Goal: Task Accomplishment & Management: Manage account settings

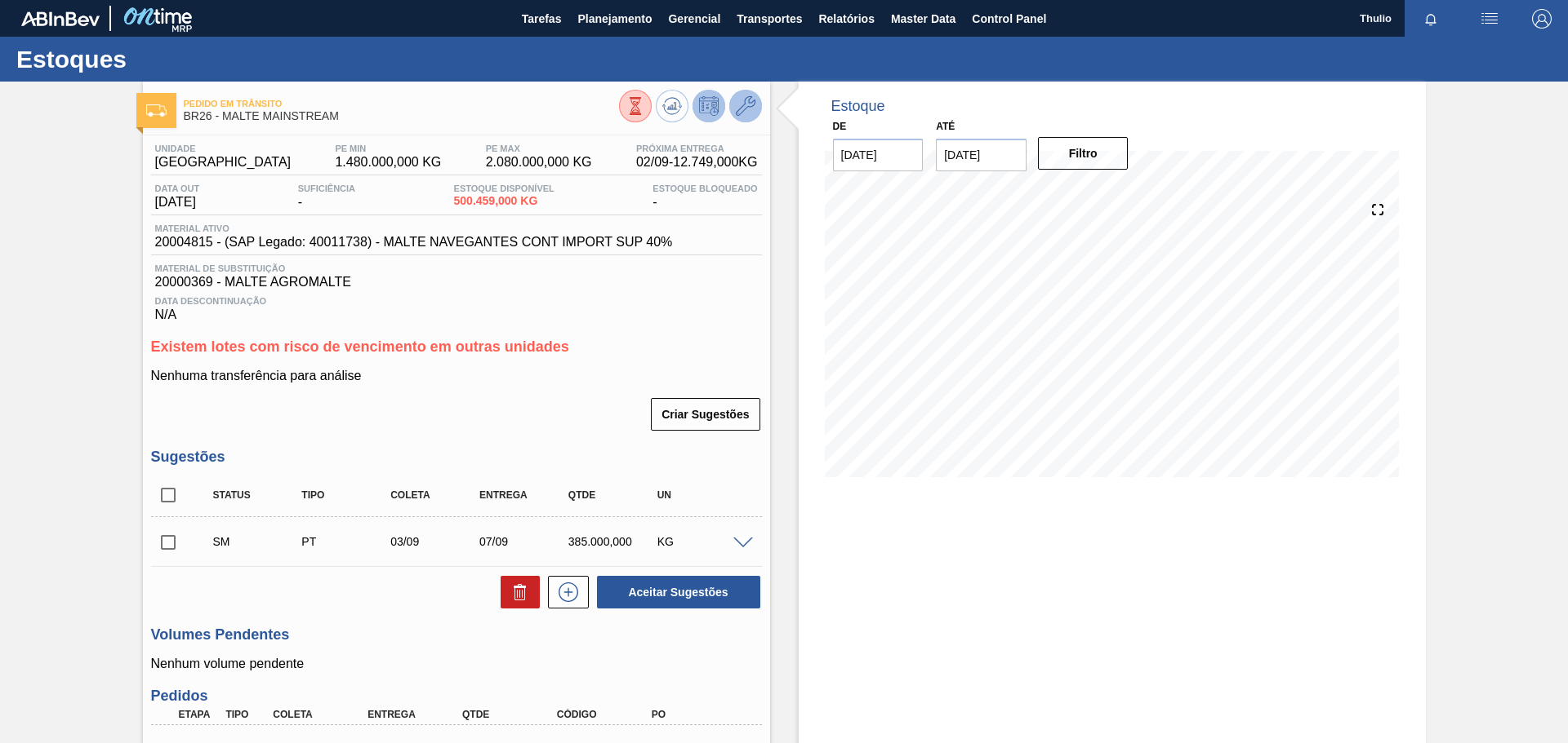
click at [752, 114] on icon at bounding box center [745, 106] width 20 height 20
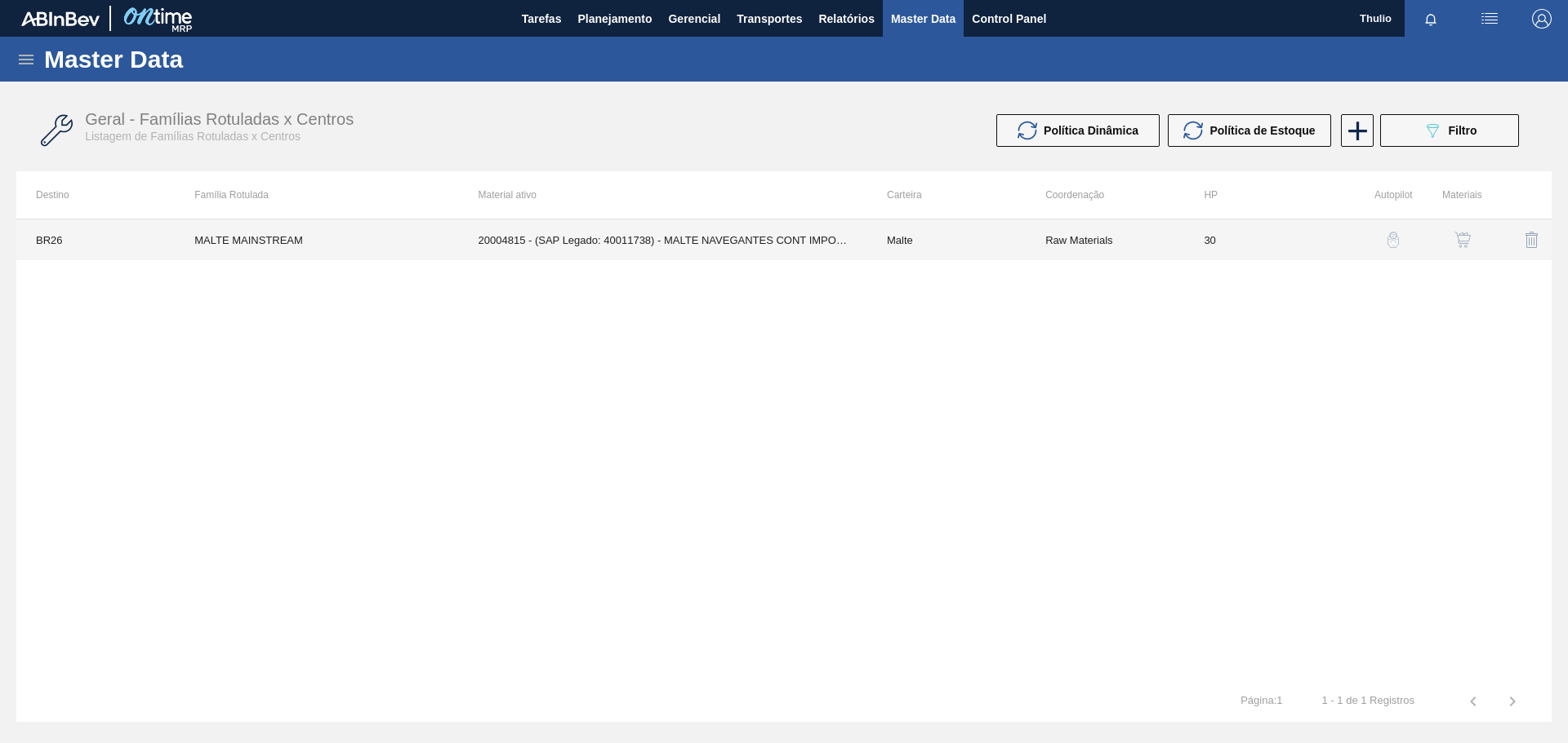
click at [940, 250] on td "Malte" at bounding box center [947, 240] width 159 height 41
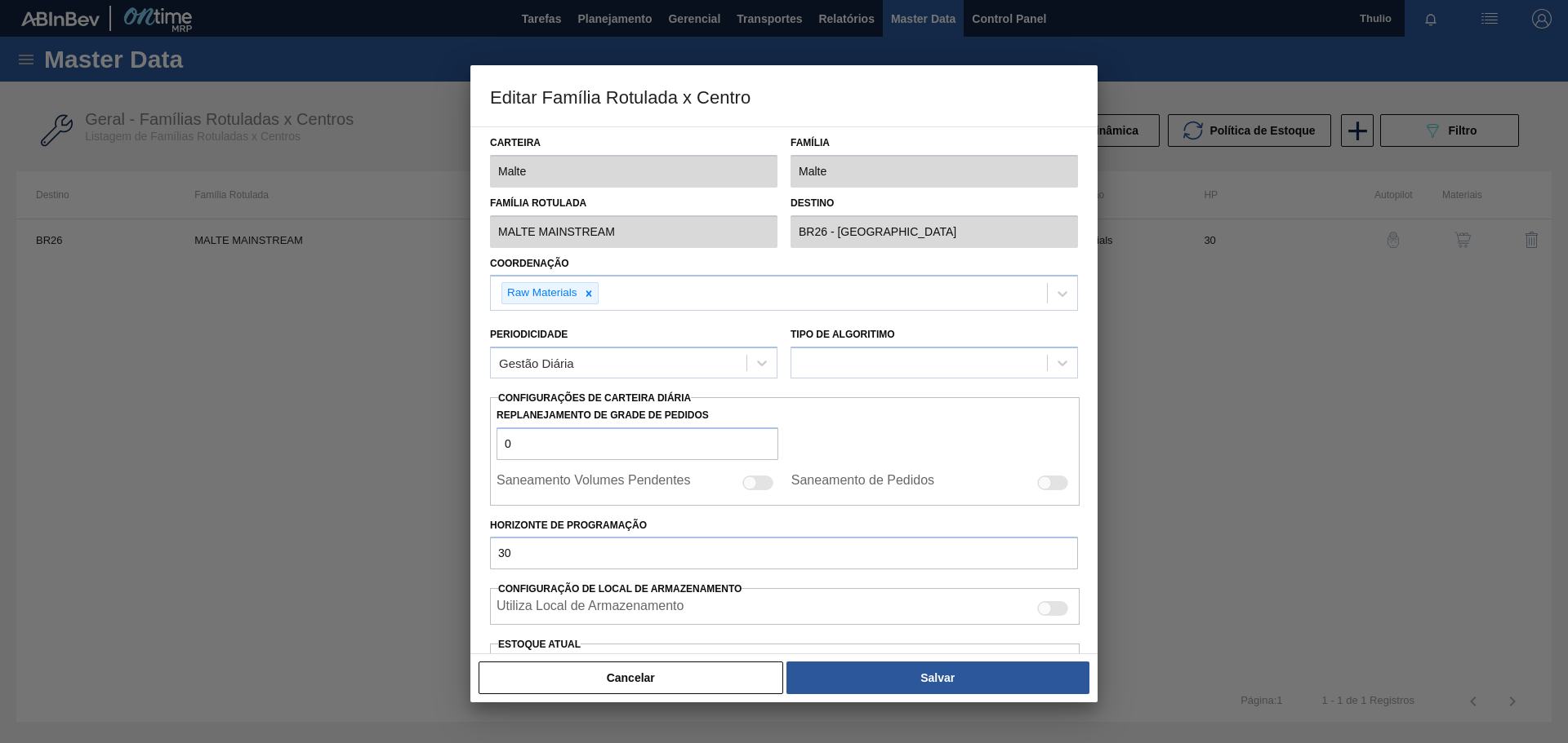
type input "Malte"
type input "MALTE MAINSTREAM"
type input "BR26 - Uberlândia"
type input "0"
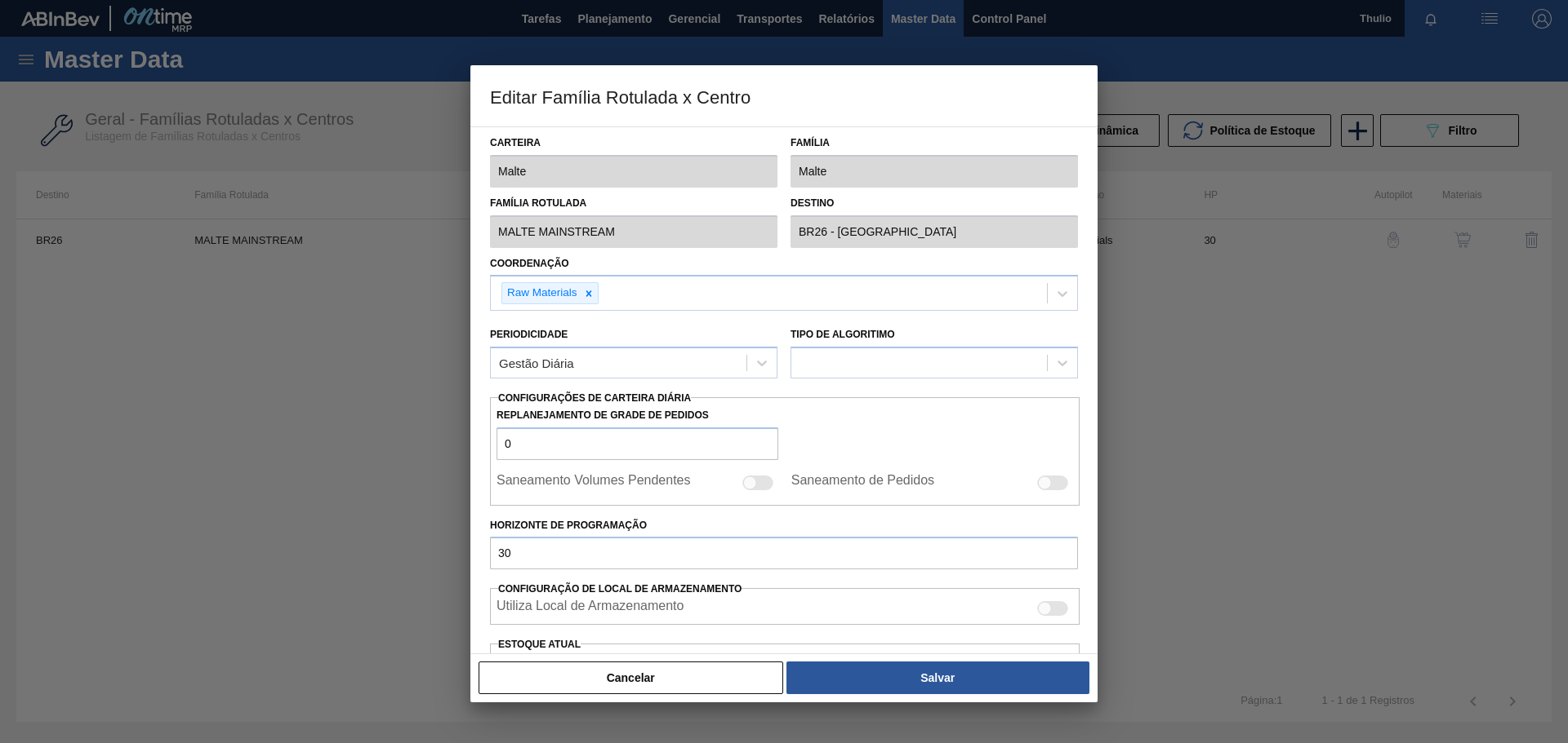
checkbox input "false"
type input "30"
type input "1.480.000"
type input "2.080.000"
type input "100"
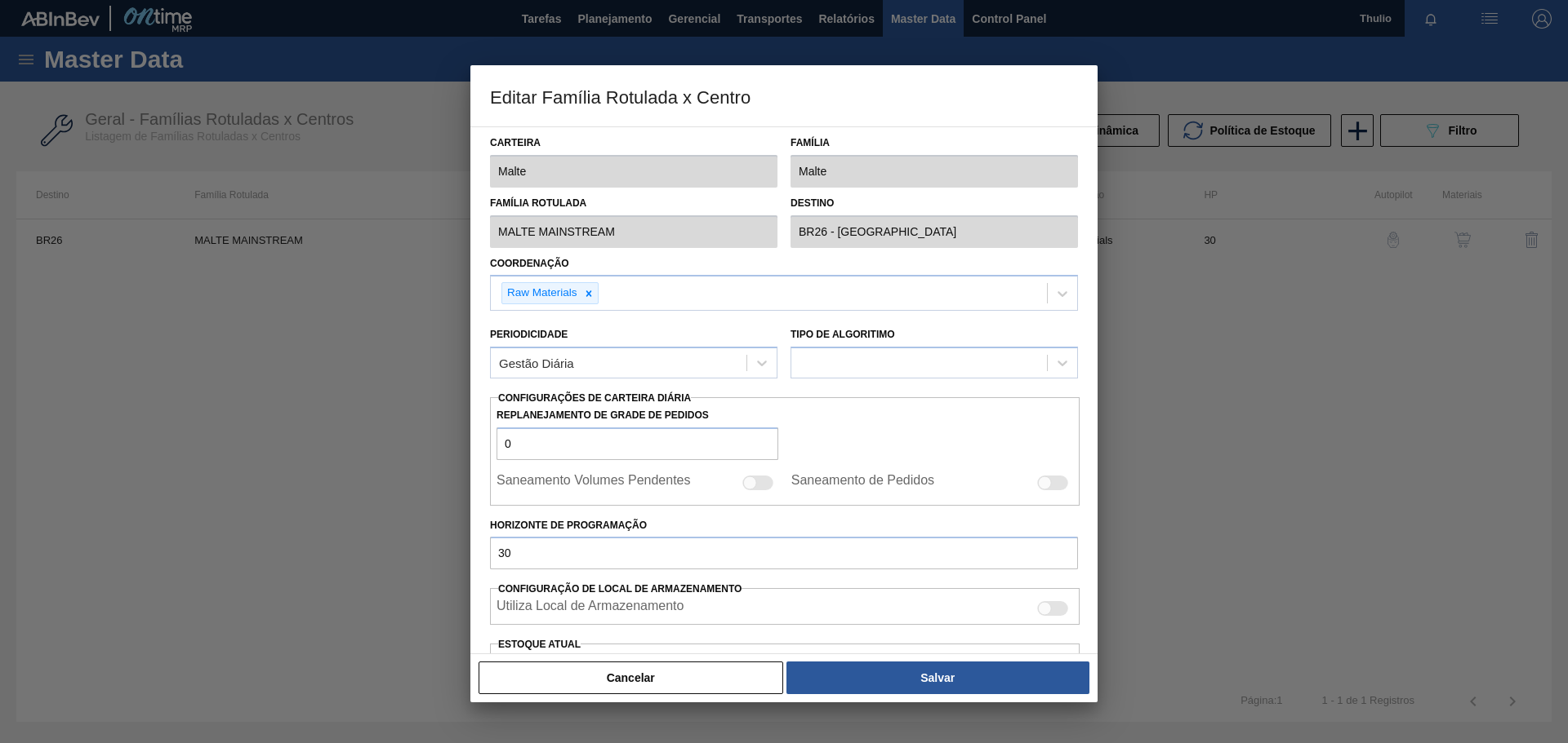
type input "2.080.000,000"
checkbox input "true"
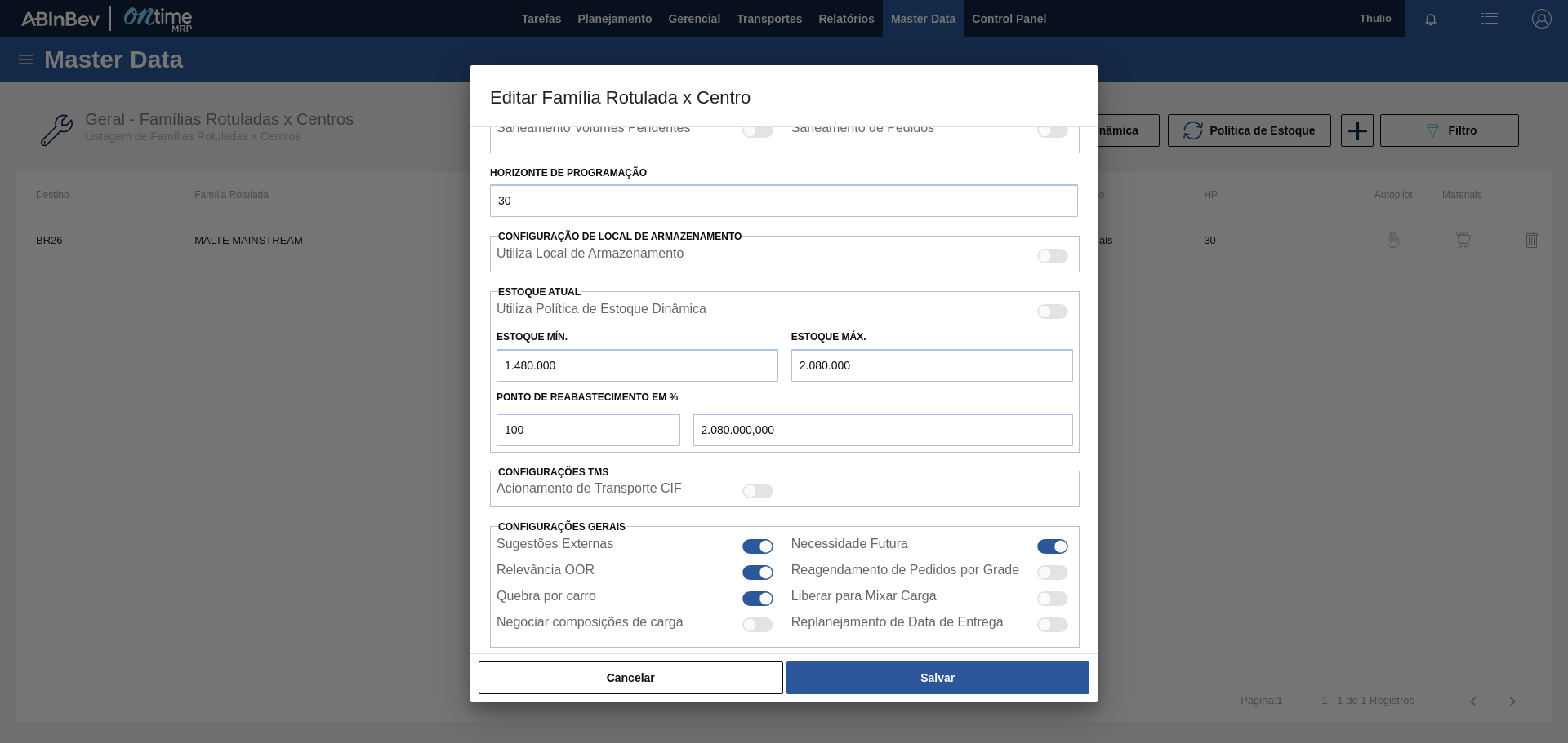
scroll to position [374, 0]
